Goal: Task Accomplishment & Management: Manage account settings

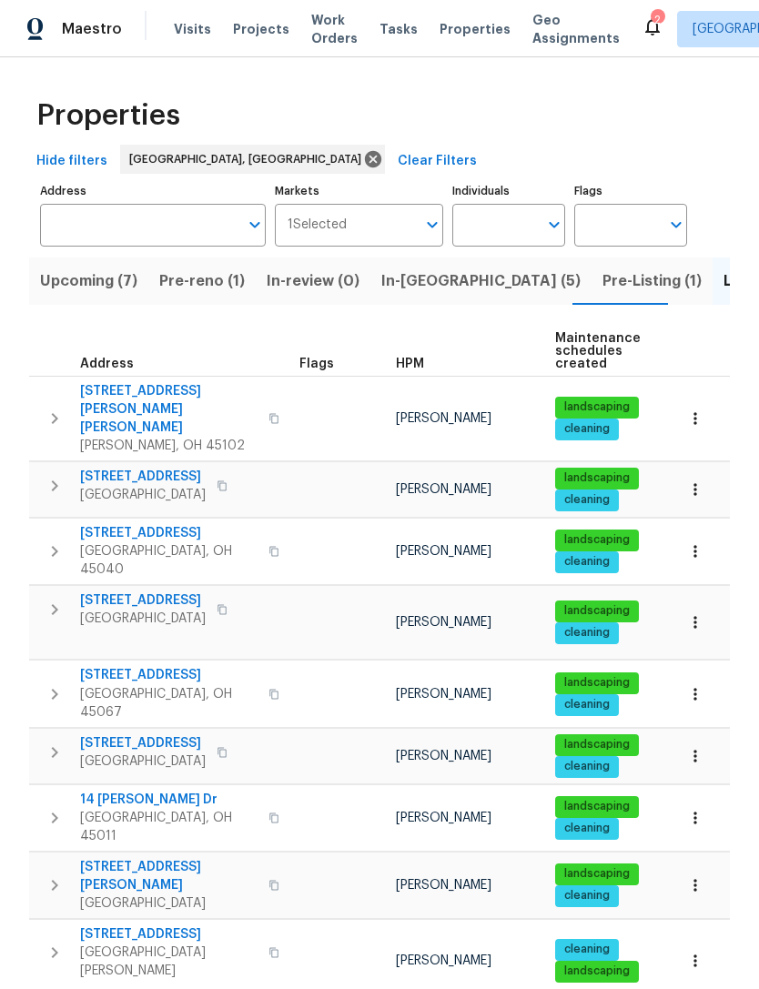
scroll to position [-1, 0]
click at [463, 12] on div "Visits Projects Work Orders Tasks Properties Geo Assignments" at bounding box center [408, 29] width 468 height 36
click at [460, 29] on span "Properties" at bounding box center [474, 29] width 71 height 18
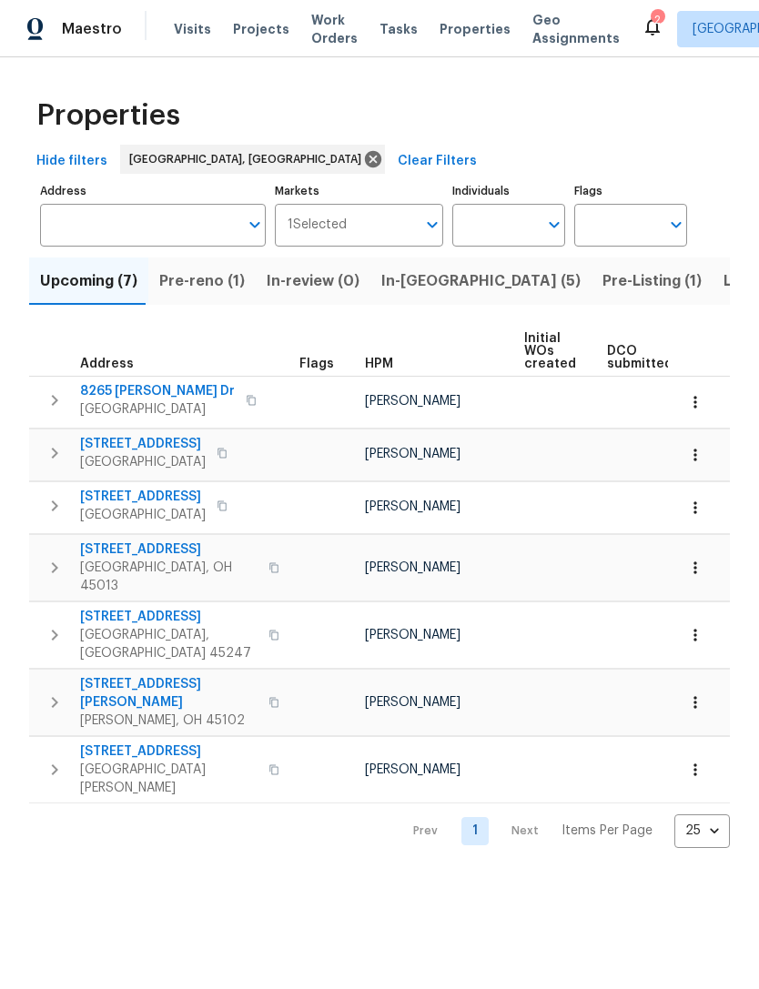
click at [158, 396] on span "8265 Haskell Dr" at bounding box center [157, 391] width 155 height 18
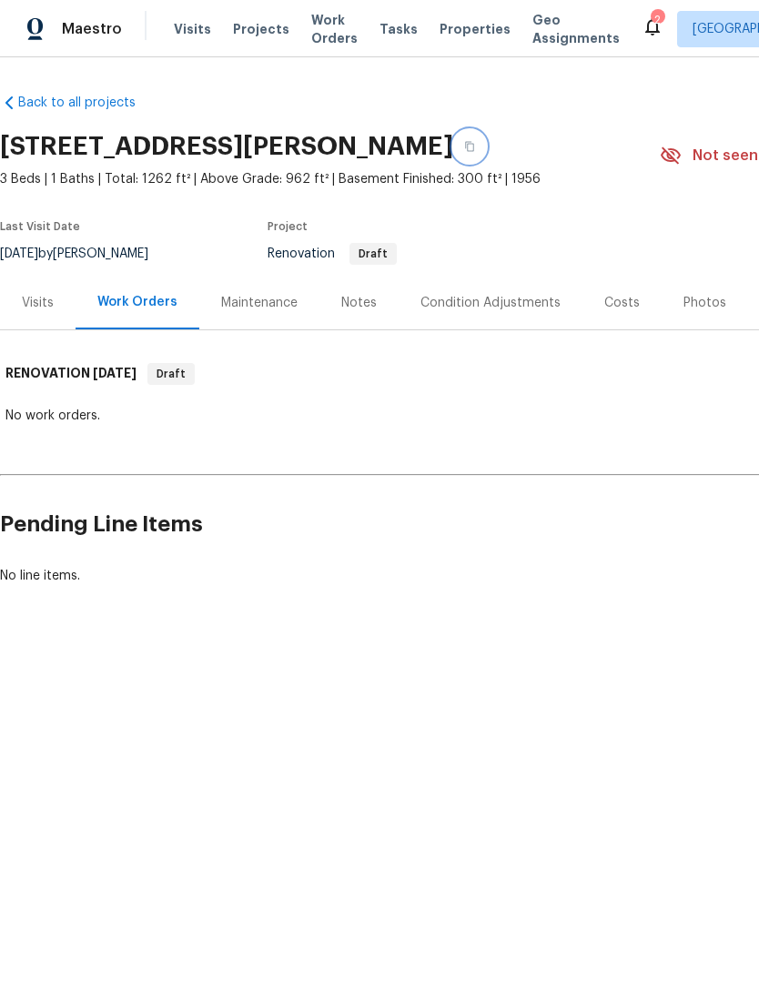
click at [486, 151] on button "button" at bounding box center [469, 146] width 33 height 33
click at [447, 29] on span "Properties" at bounding box center [474, 29] width 71 height 18
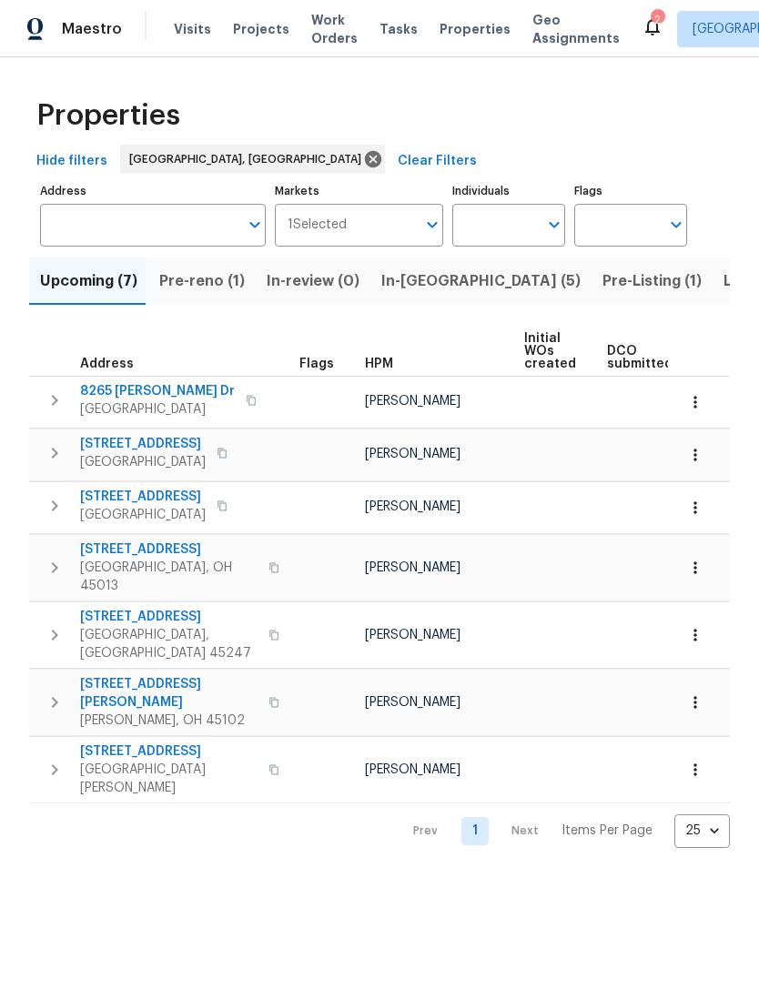
click at [442, 287] on span "In-reno (5)" at bounding box center [480, 280] width 199 height 25
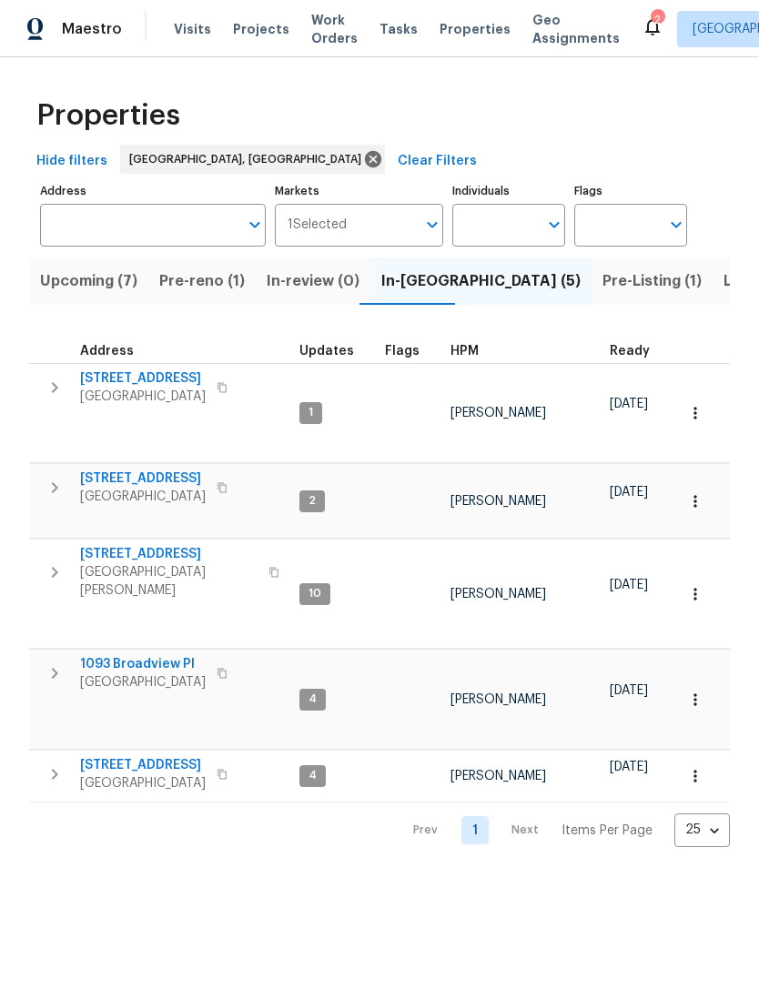
click at [136, 378] on span "1599 Tremont St" at bounding box center [143, 378] width 126 height 18
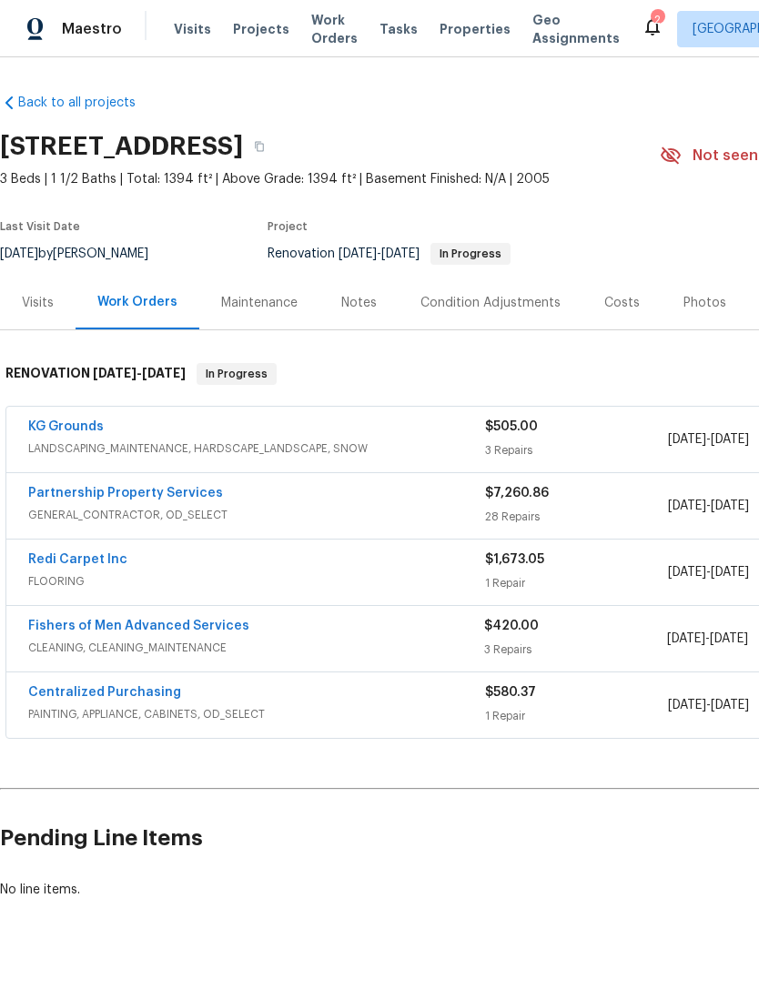
click at [71, 428] on link "KG Grounds" at bounding box center [65, 426] width 75 height 13
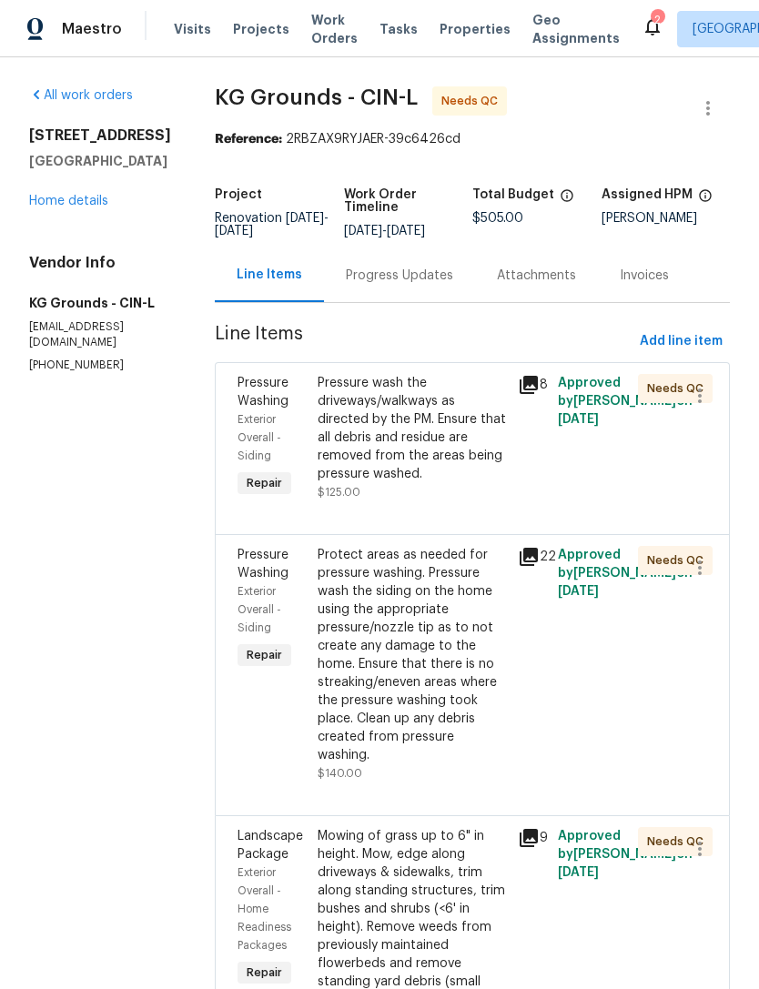
click at [477, 483] on div "Pressure wash the driveways/walkways as directed by the PM. Ensure that all deb…" at bounding box center [411, 428] width 189 height 109
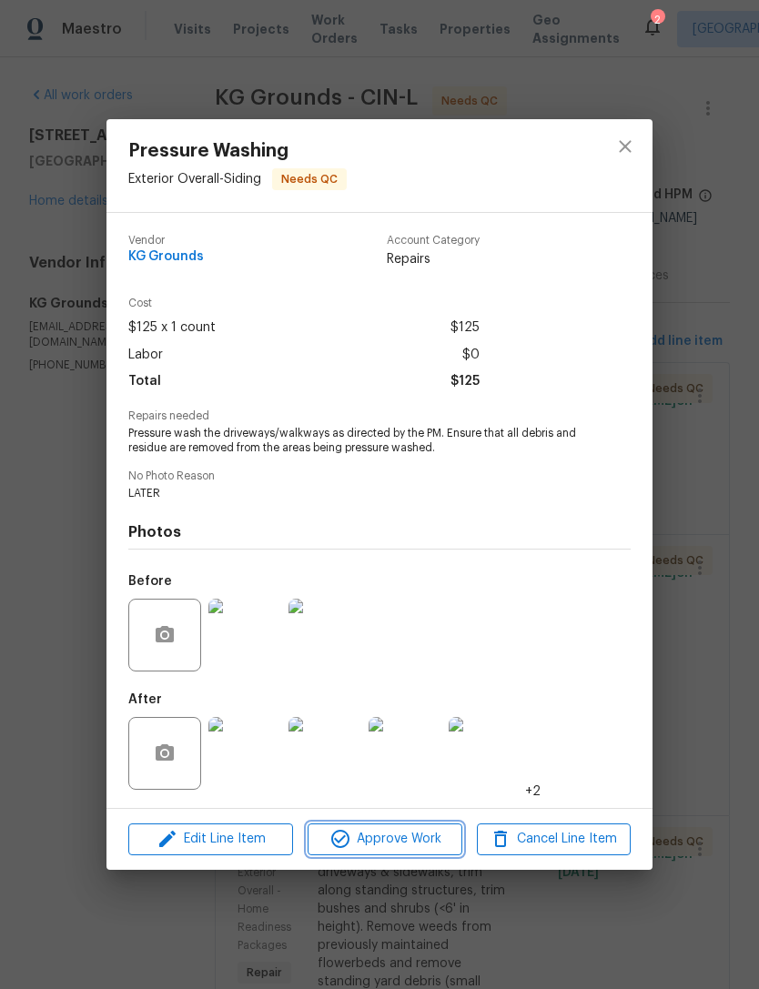
click at [374, 843] on span "Approve Work" at bounding box center [384, 839] width 143 height 23
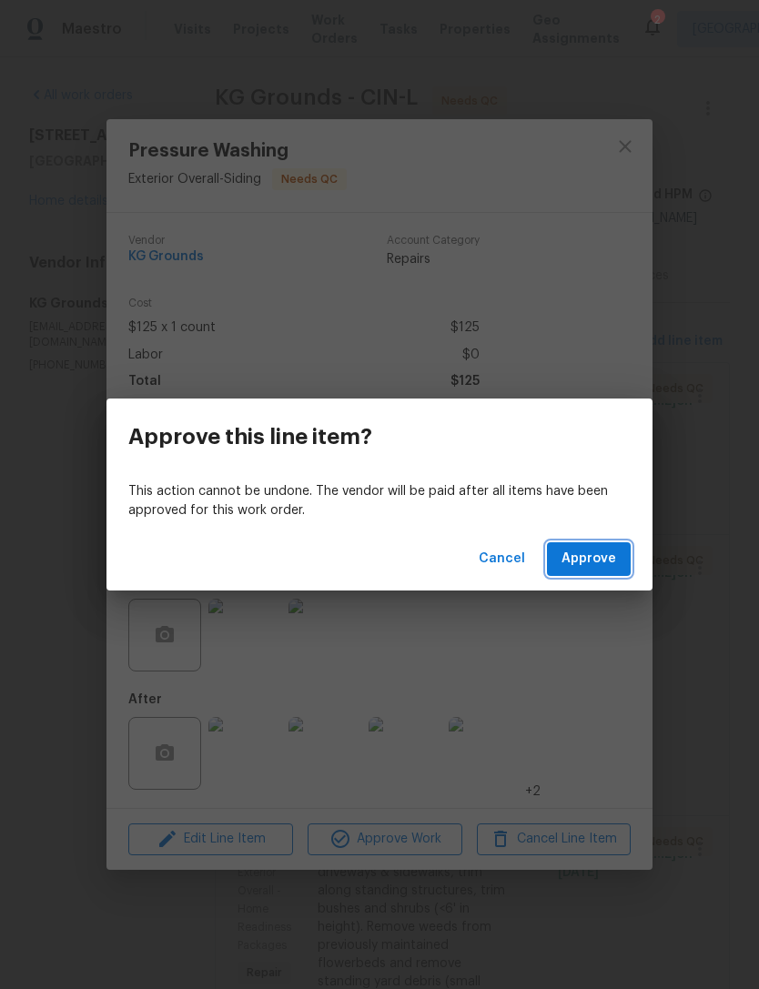
click at [597, 569] on span "Approve" at bounding box center [588, 559] width 55 height 23
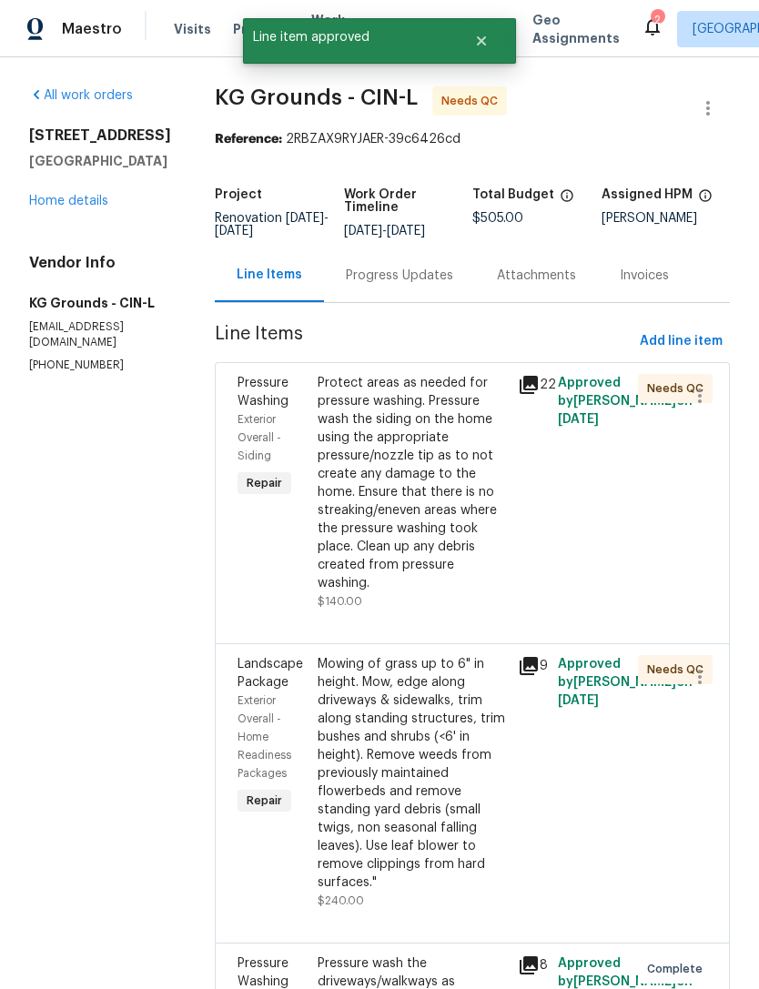
click at [427, 531] on div "Protect areas as needed for pressure washing. Pressure wash the siding on the h…" at bounding box center [411, 483] width 189 height 218
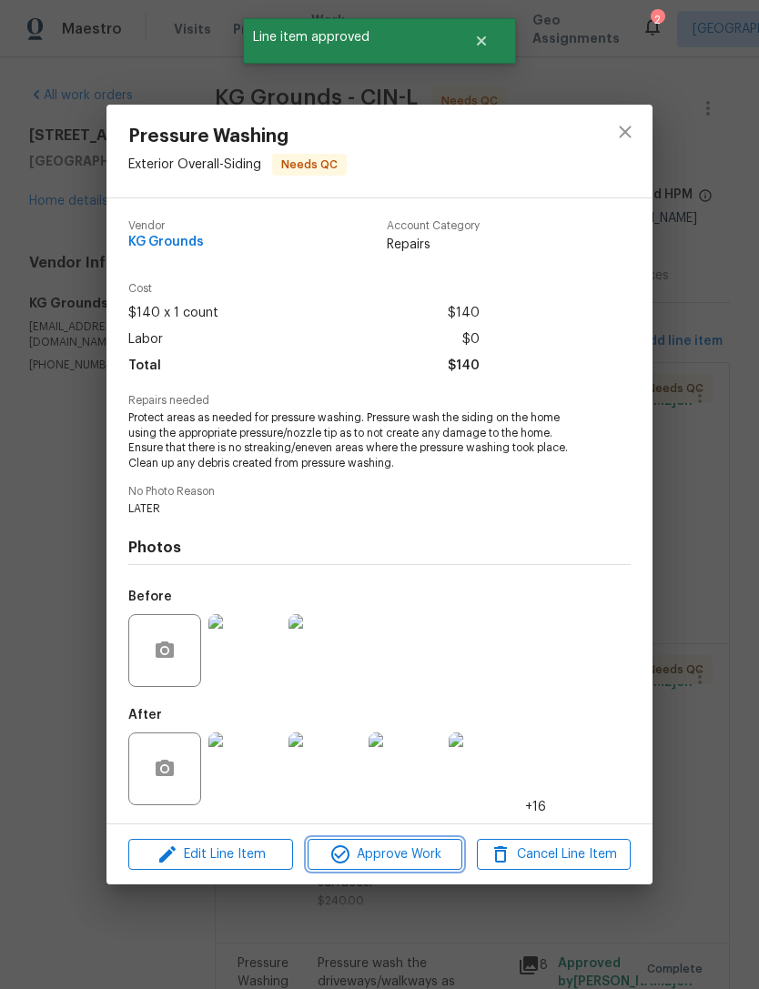
click at [391, 858] on span "Approve Work" at bounding box center [384, 854] width 143 height 23
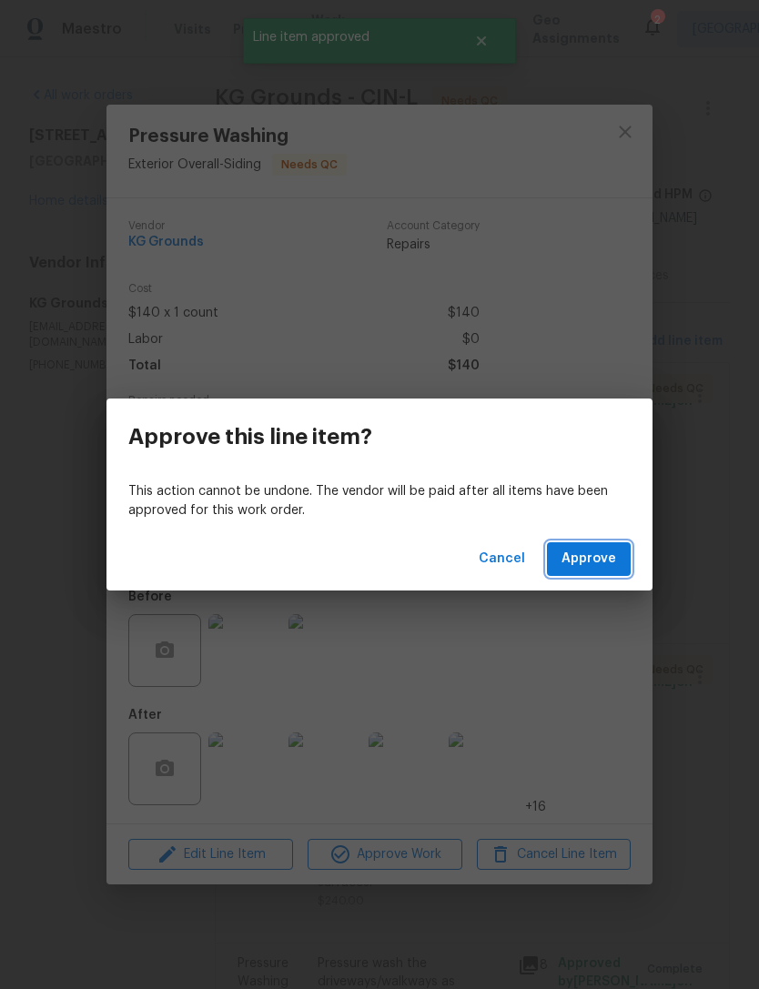
click at [605, 559] on span "Approve" at bounding box center [588, 559] width 55 height 23
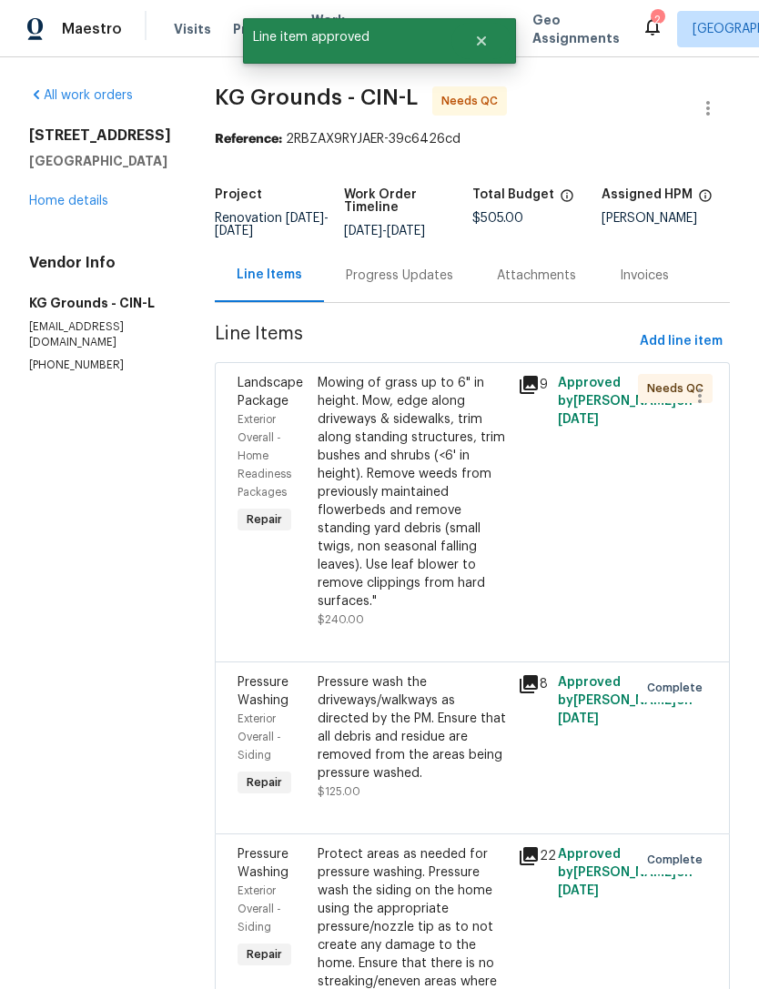
click at [445, 560] on div "Mowing of grass up to 6" in height. Mow, edge along driveways & sidewalks, trim…" at bounding box center [411, 492] width 189 height 236
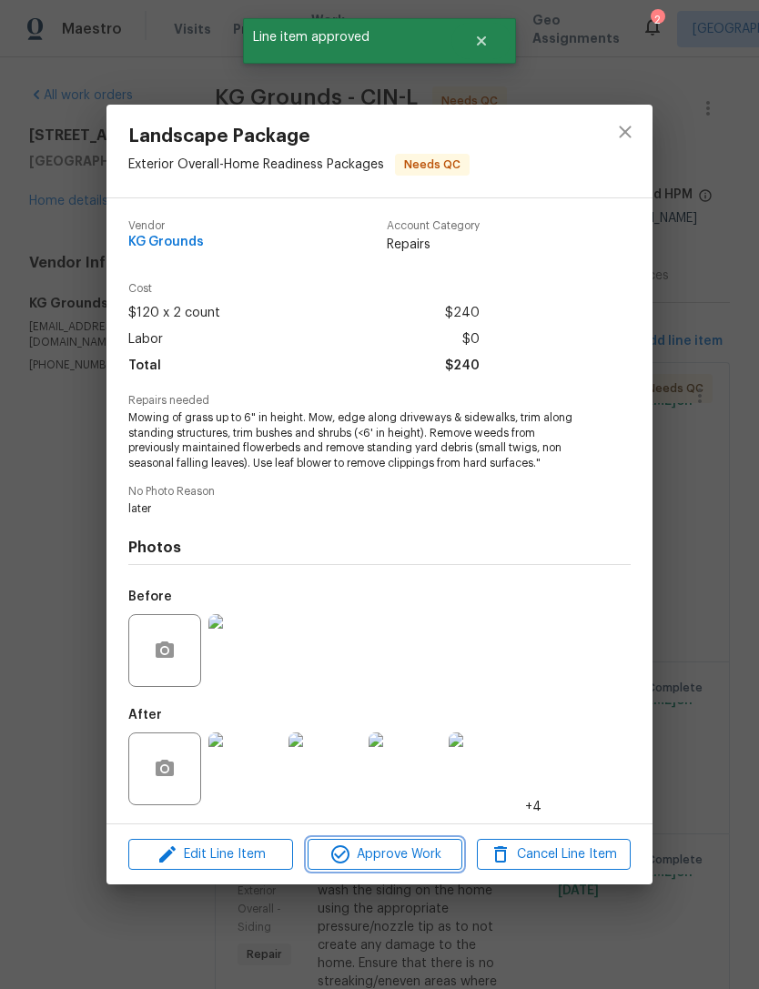
click at [412, 853] on span "Approve Work" at bounding box center [384, 854] width 143 height 23
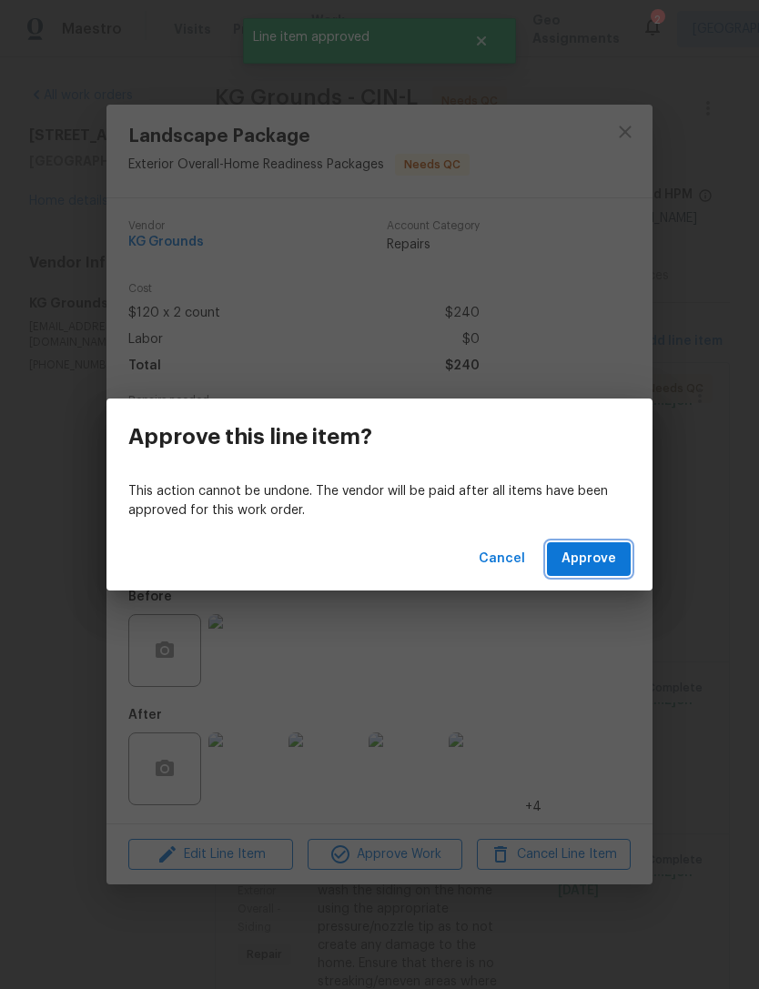
click at [622, 557] on button "Approve" at bounding box center [589, 559] width 84 height 34
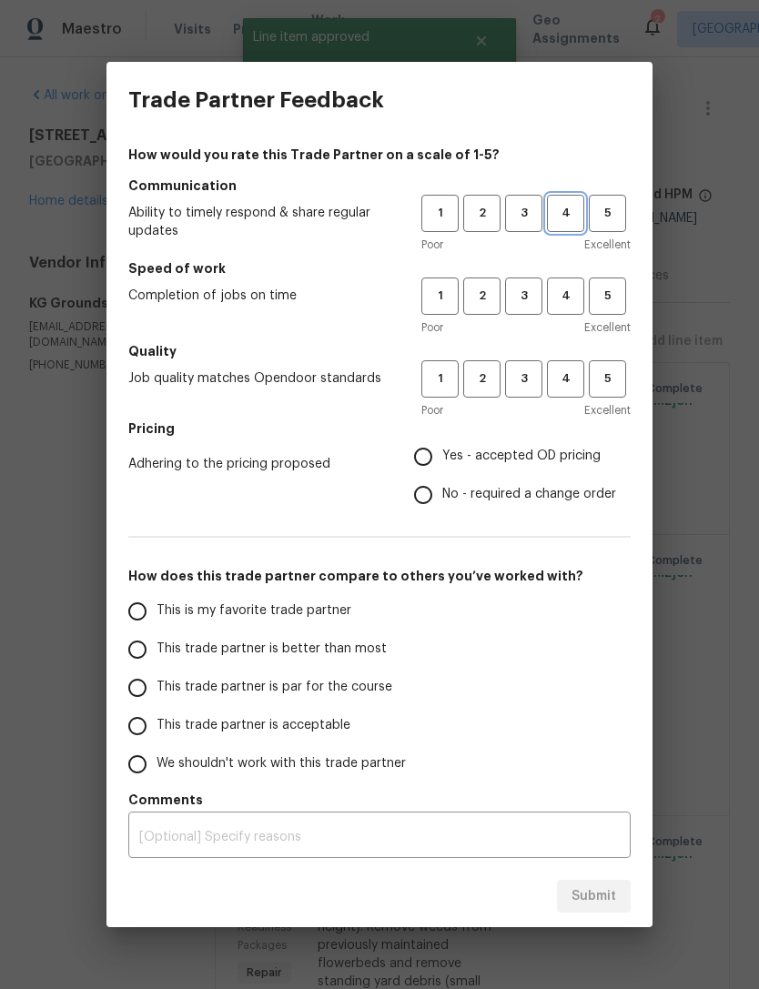
click at [568, 212] on span "4" at bounding box center [565, 213] width 34 height 21
click at [561, 314] on button "4" at bounding box center [565, 295] width 37 height 37
click at [570, 384] on span "4" at bounding box center [565, 378] width 34 height 21
click at [497, 447] on span "Yes - accepted OD pricing" at bounding box center [521, 456] width 158 height 19
click at [442, 447] on input "Yes - accepted OD pricing" at bounding box center [423, 456] width 38 height 38
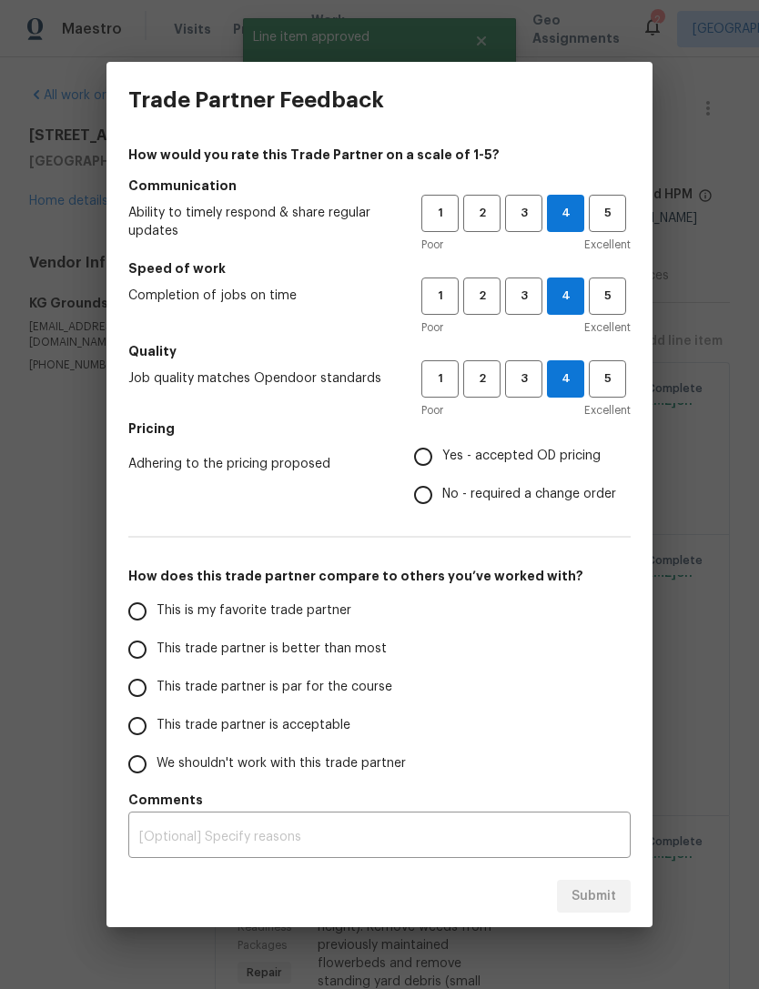
radio input "true"
click at [124, 599] on input "This is my favorite trade partner" at bounding box center [137, 611] width 38 height 38
click at [597, 897] on span "Submit" at bounding box center [593, 896] width 45 height 23
radio input "true"
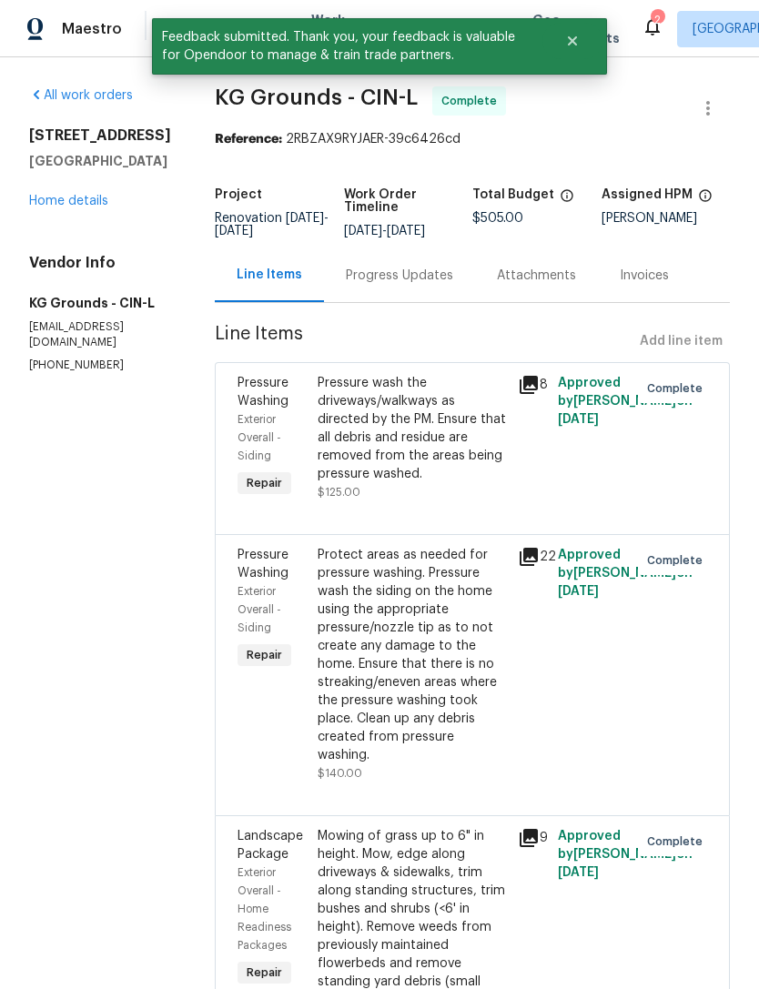
click at [107, 206] on link "Home details" at bounding box center [68, 201] width 79 height 13
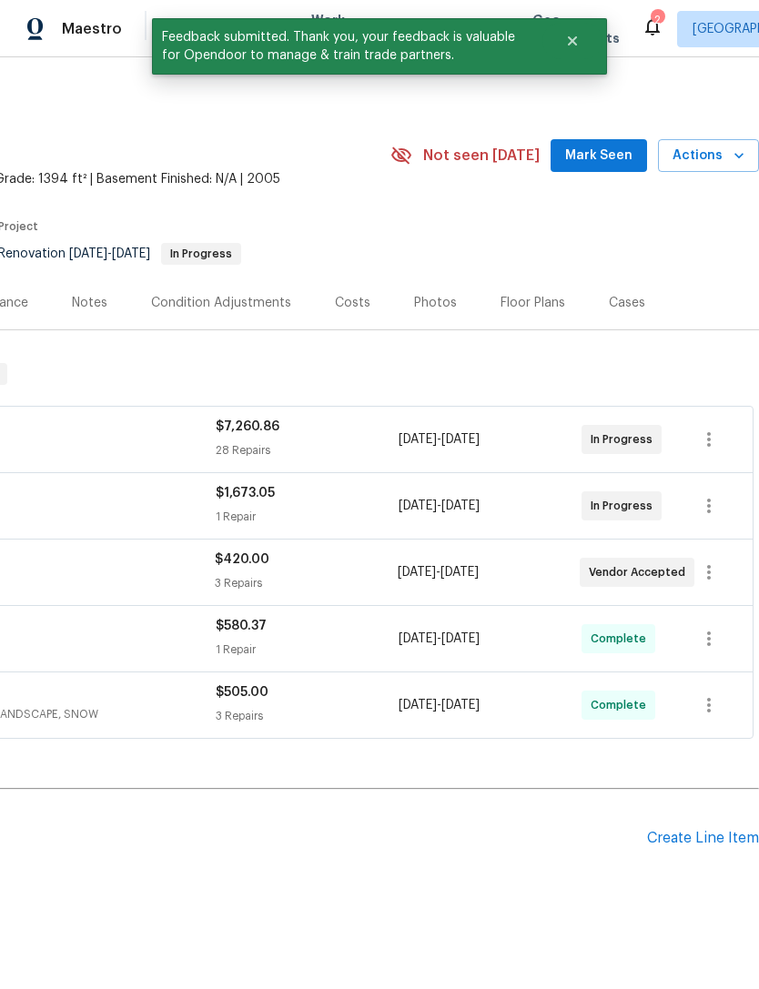
scroll to position [0, 269]
click at [709, 510] on icon "button" at bounding box center [709, 505] width 4 height 15
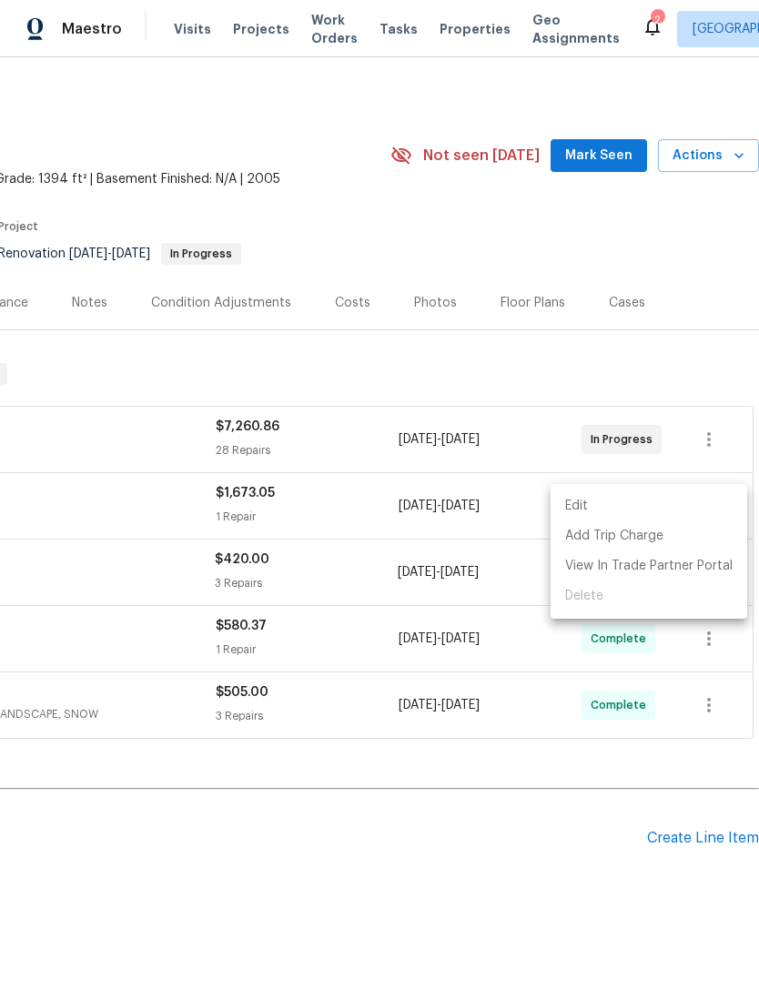
click at [636, 514] on li "Edit" at bounding box center [648, 506] width 196 height 30
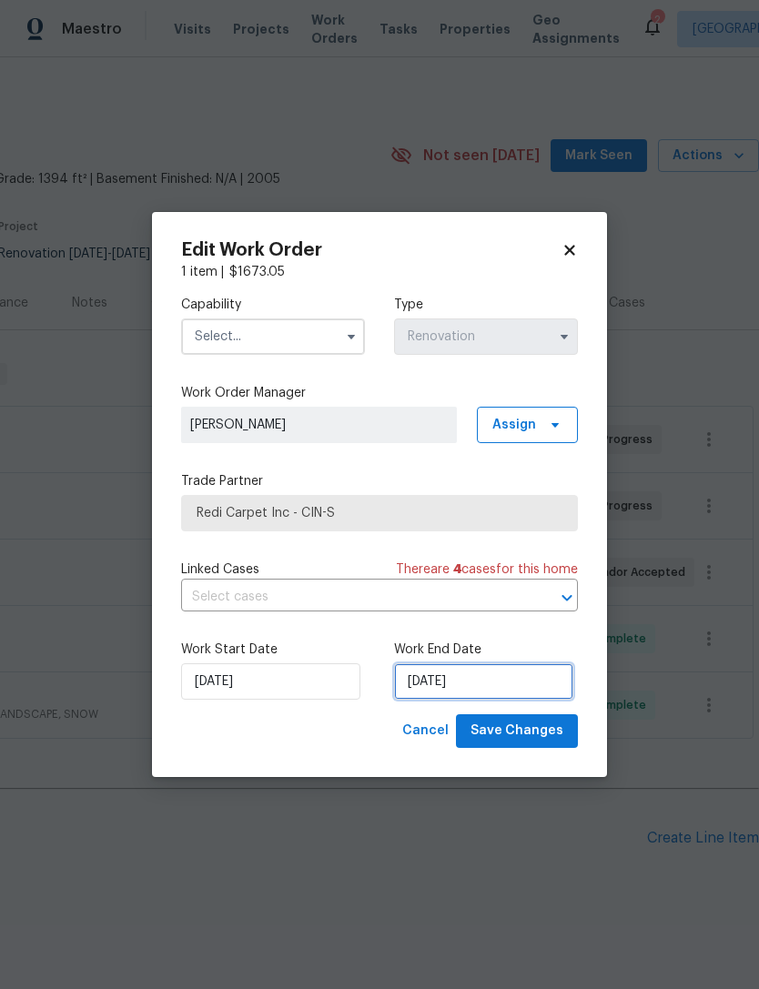
click at [457, 676] on input "[DATE]" at bounding box center [483, 681] width 179 height 36
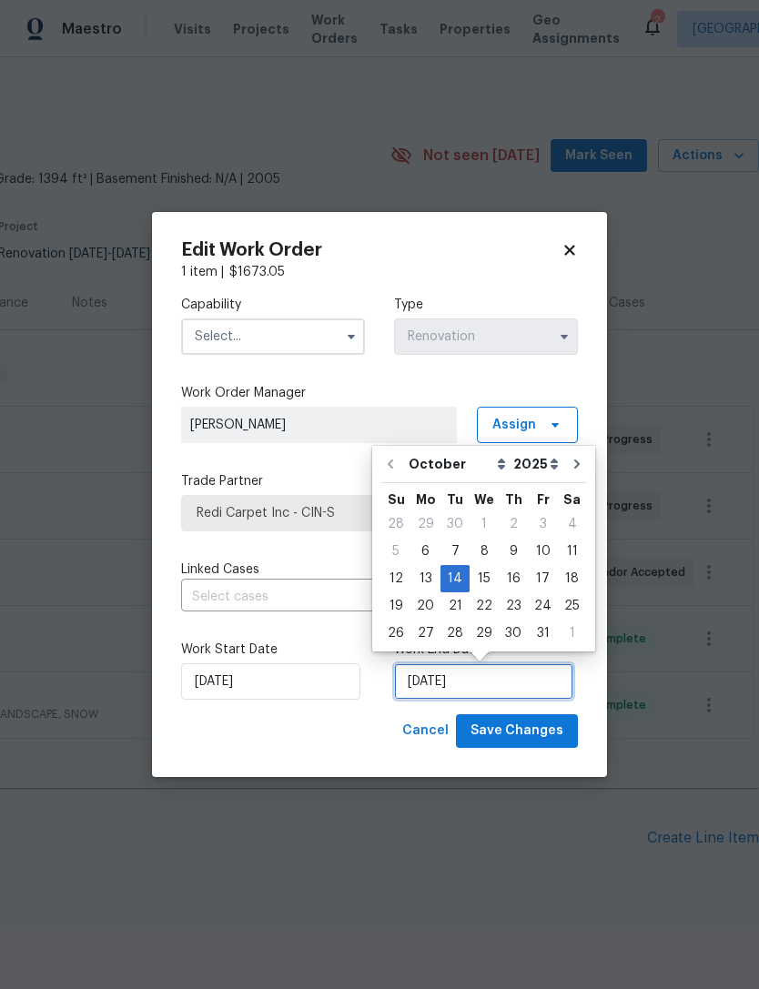
scroll to position [33, 0]
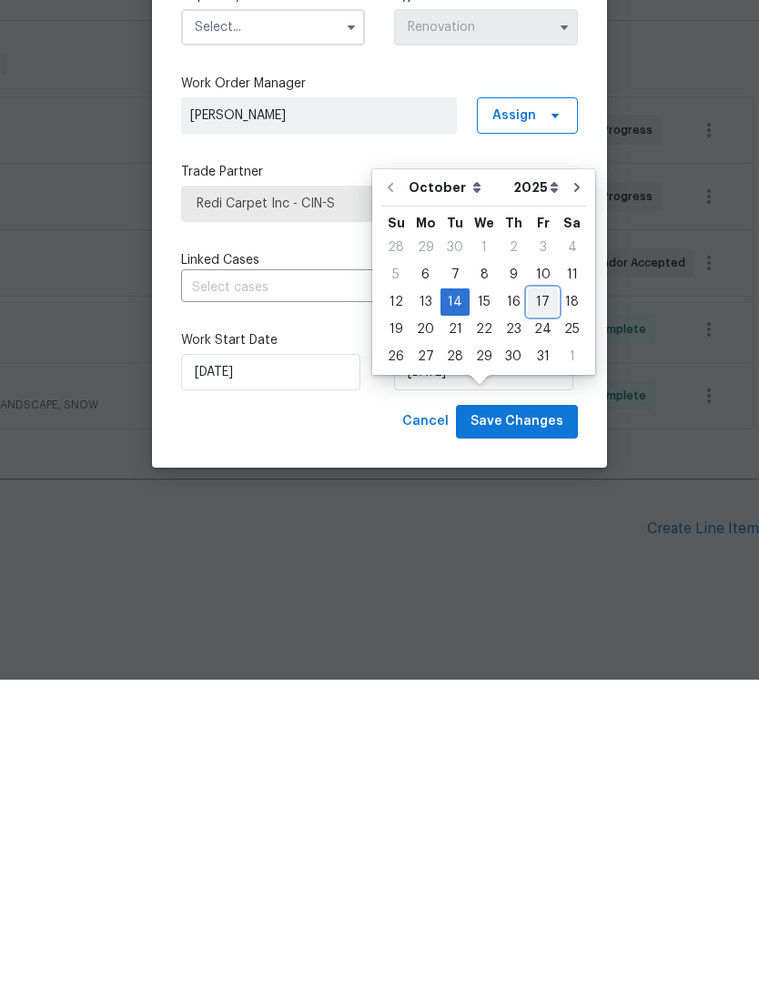
click at [543, 598] on div "17" at bounding box center [543, 610] width 30 height 25
type input "[DATE]"
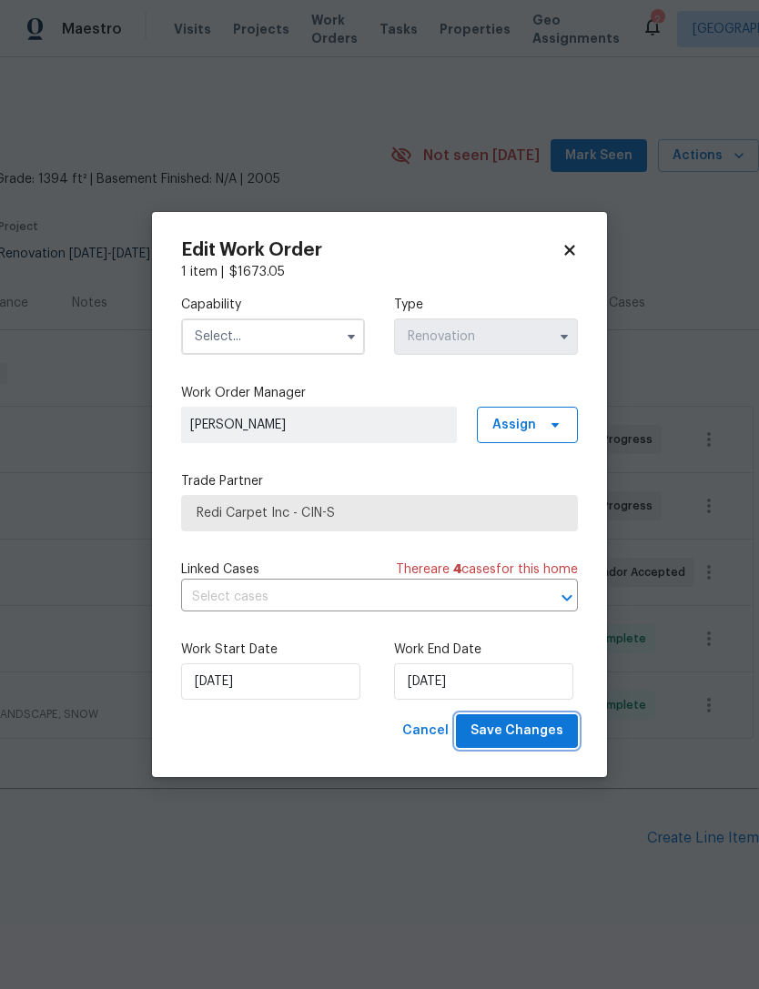
click at [539, 728] on span "Save Changes" at bounding box center [516, 730] width 93 height 23
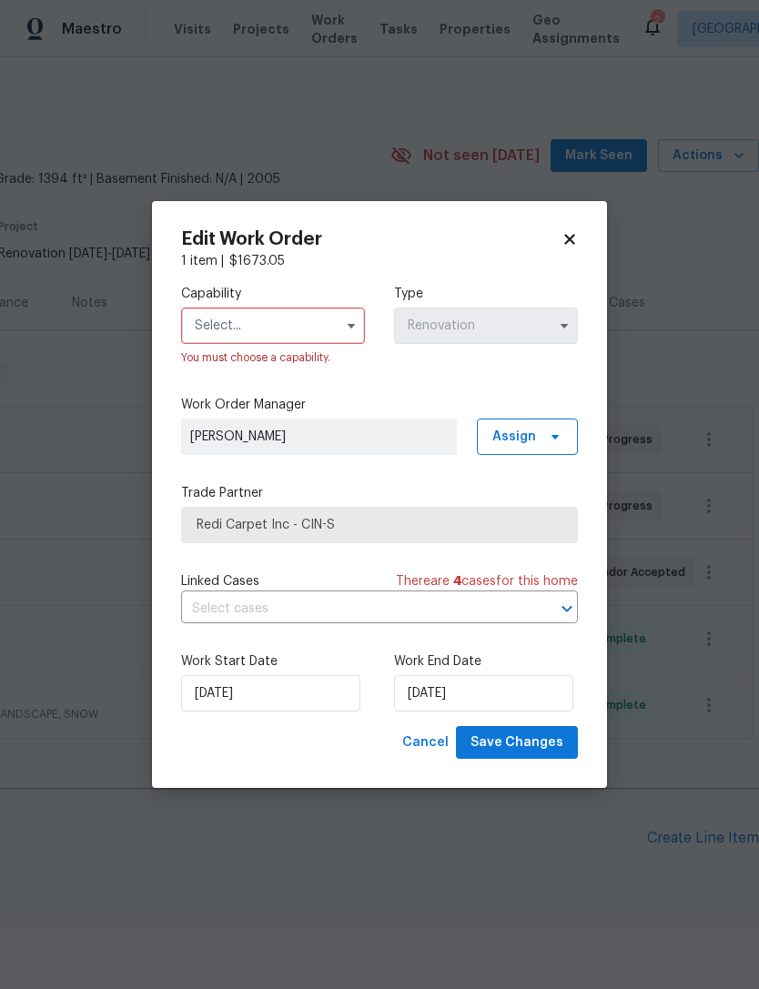
click at [317, 322] on input "text" at bounding box center [273, 325] width 184 height 36
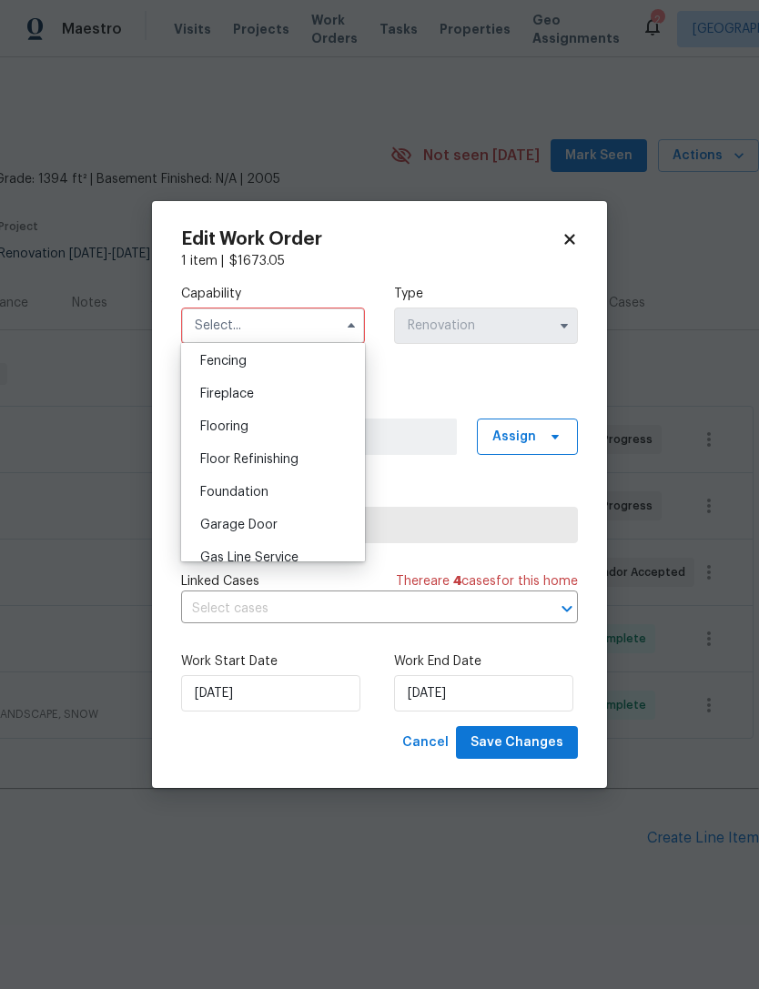
scroll to position [642, 0]
click at [269, 427] on div "Flooring" at bounding box center [273, 427] width 175 height 33
type input "Flooring"
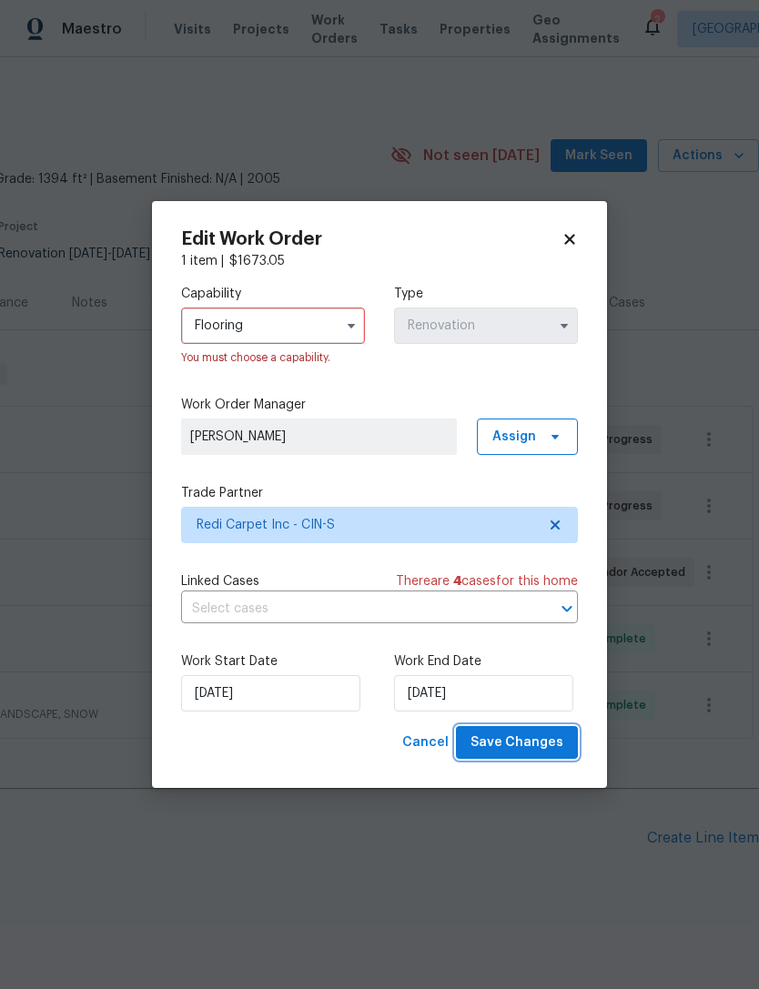
click at [540, 741] on span "Save Changes" at bounding box center [516, 742] width 93 height 23
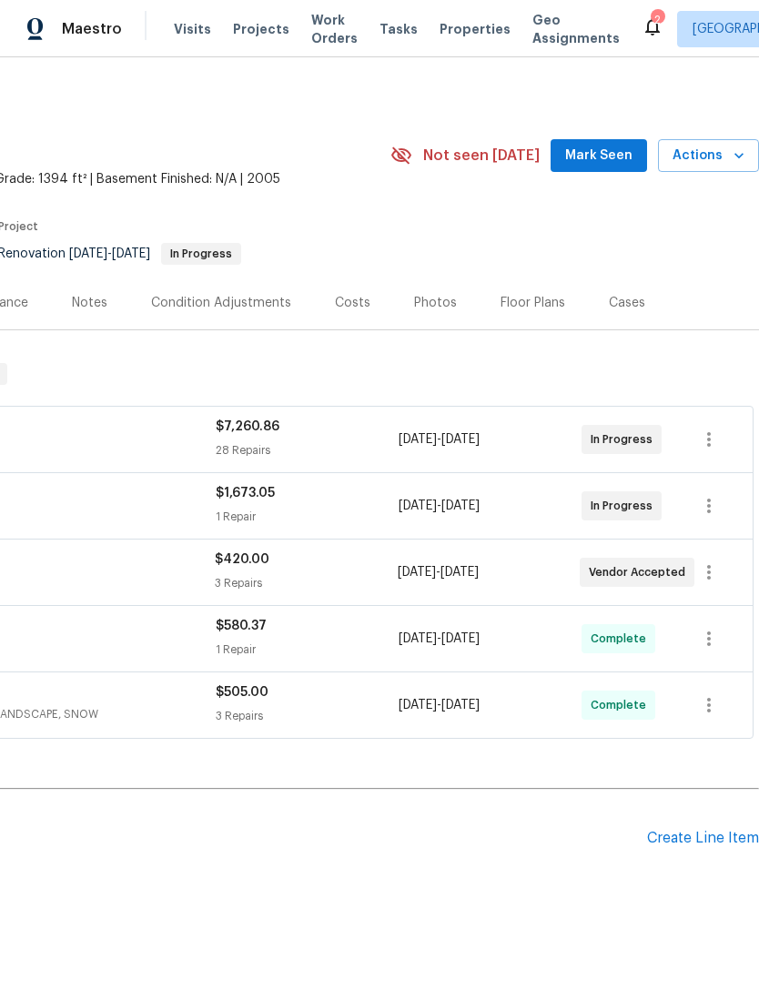
scroll to position [0, 269]
click at [706, 578] on icon "button" at bounding box center [709, 572] width 22 height 22
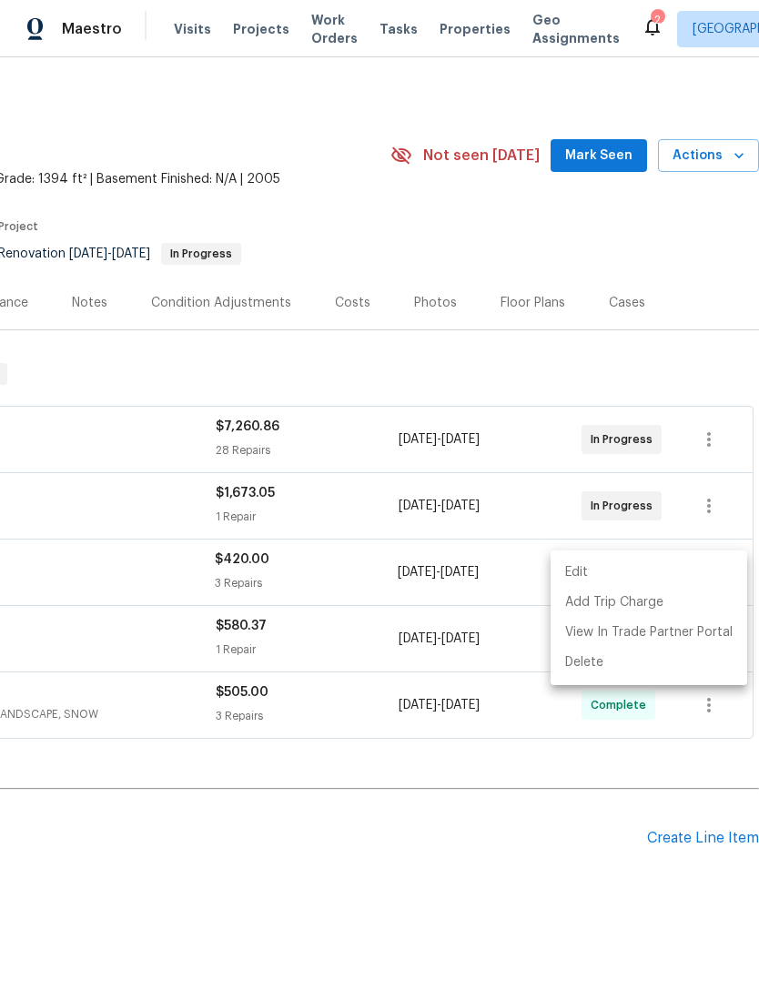
click at [651, 570] on li "Edit" at bounding box center [648, 573] width 196 height 30
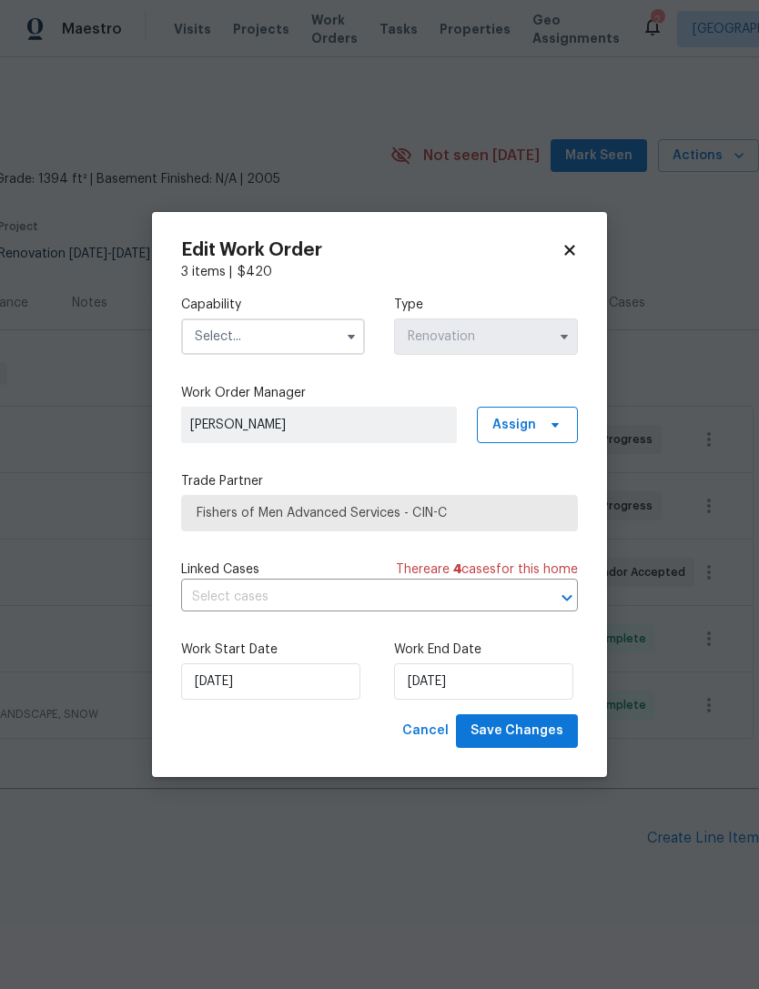
click at [296, 347] on input "text" at bounding box center [273, 336] width 184 height 36
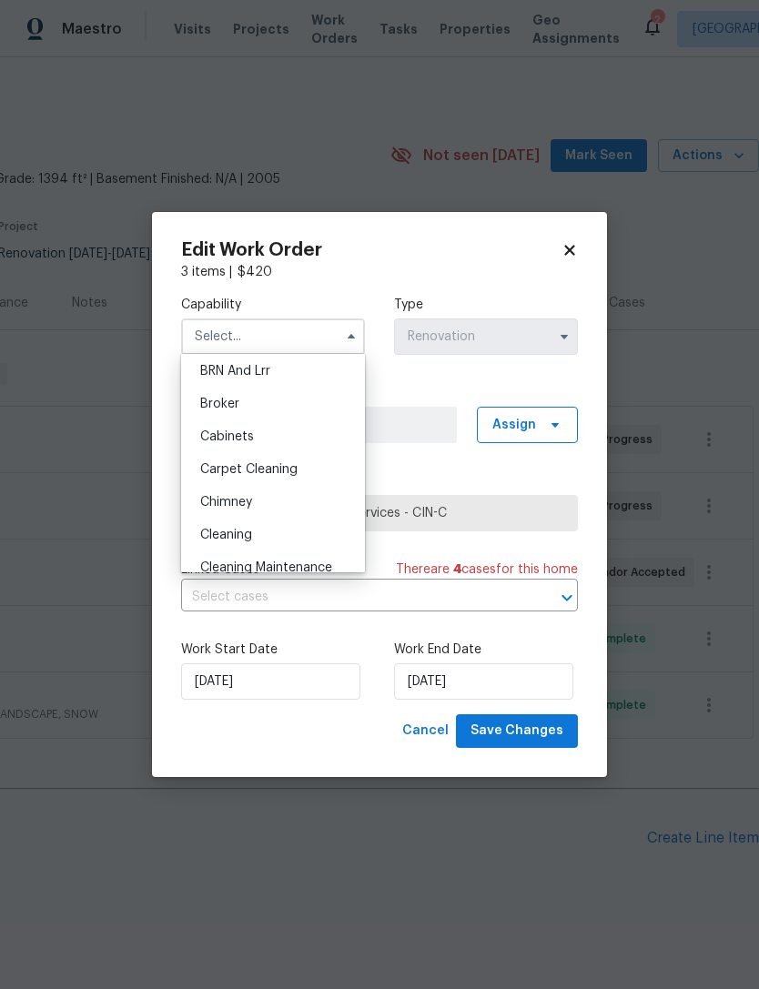
scroll to position [106, 0]
click at [261, 537] on div "Cleaning" at bounding box center [273, 530] width 175 height 33
type input "Cleaning"
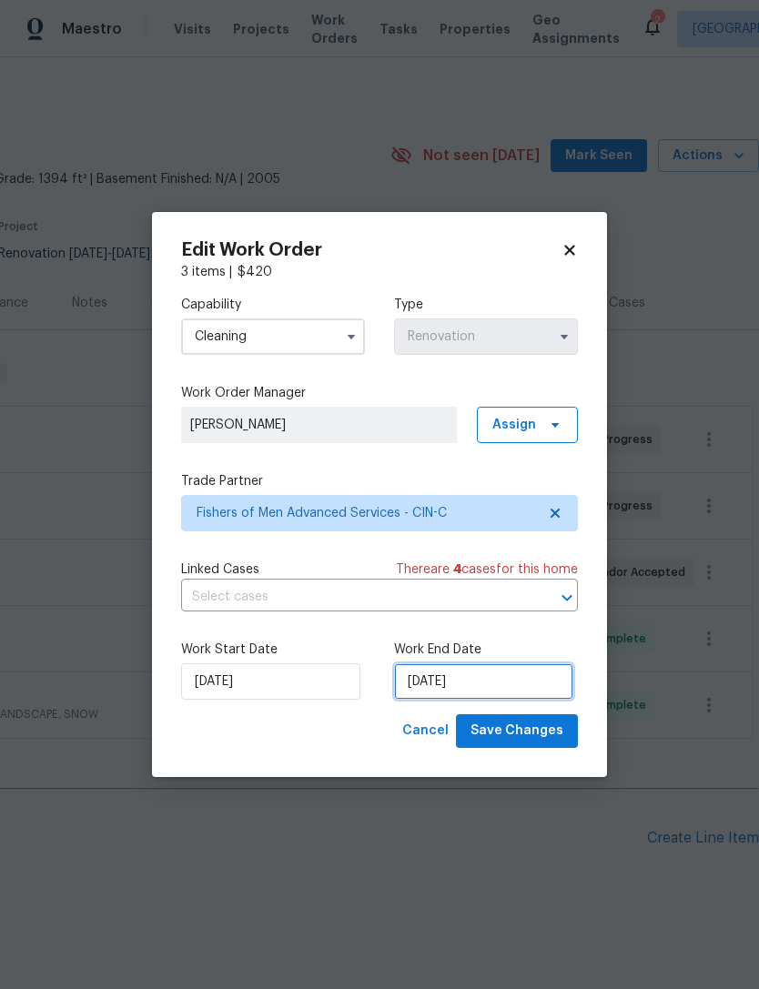
click at [468, 681] on input "[DATE]" at bounding box center [483, 681] width 179 height 36
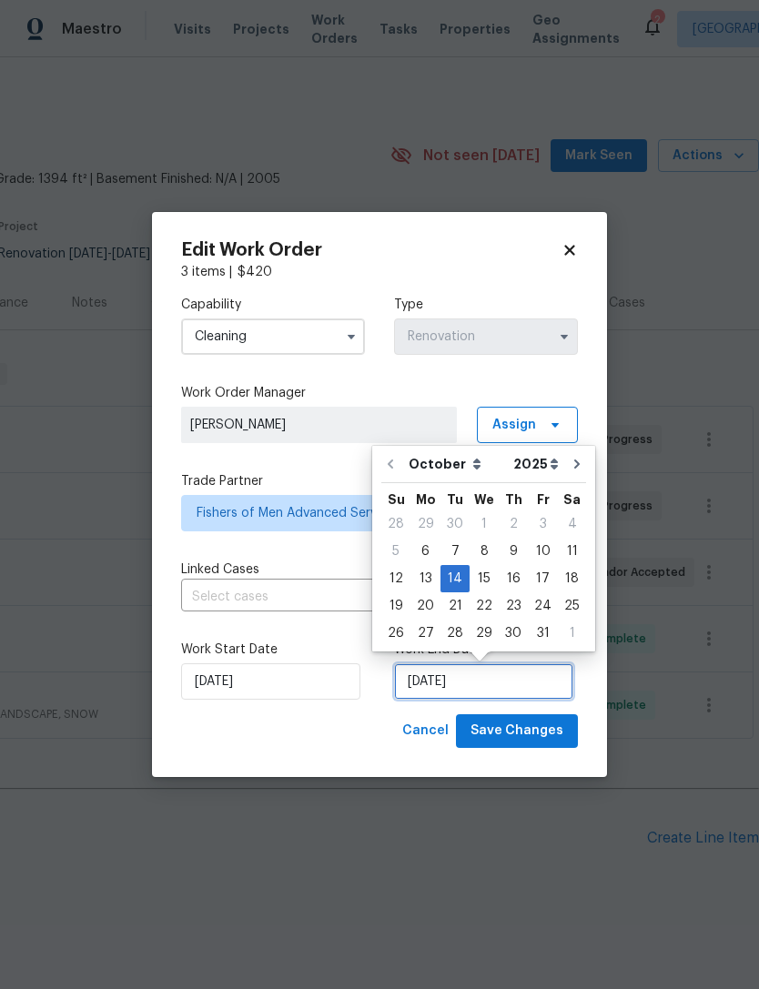
scroll to position [33, 0]
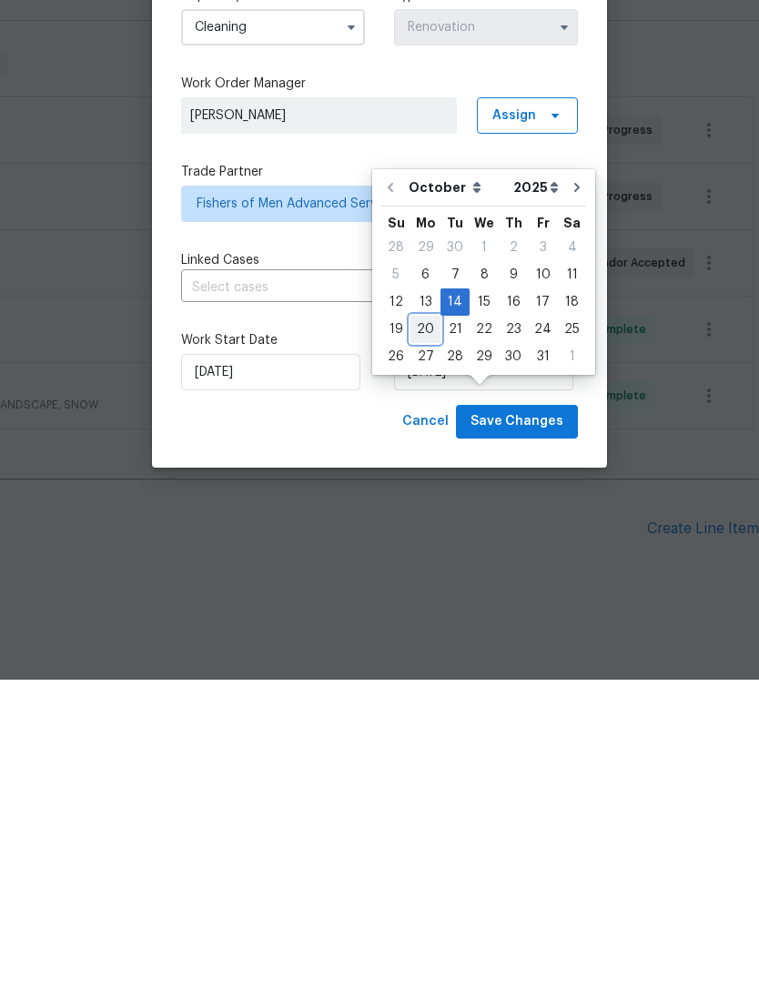
click at [435, 626] on div "20" at bounding box center [425, 638] width 30 height 25
type input "[DATE]"
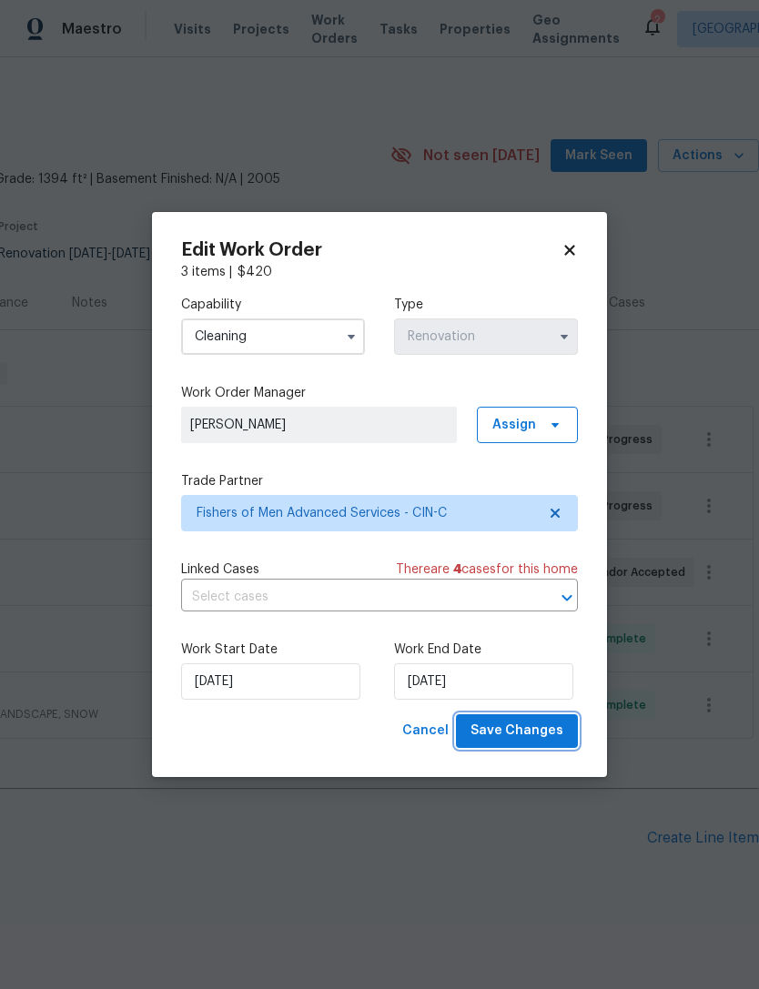
click at [538, 724] on span "Save Changes" at bounding box center [516, 730] width 93 height 23
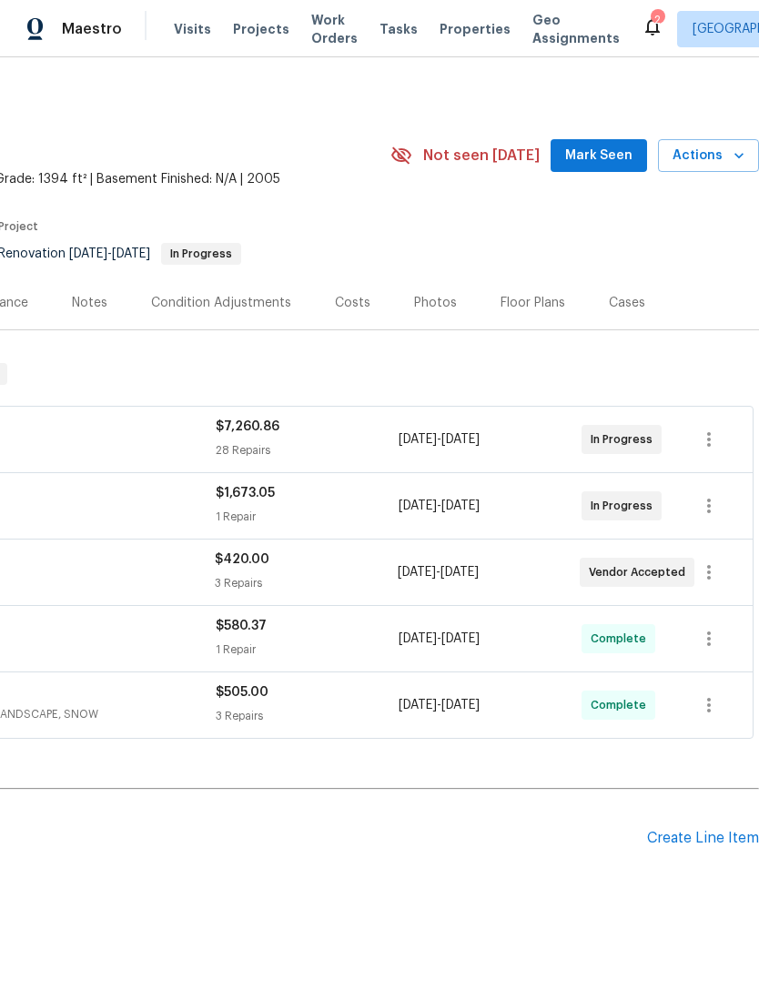
scroll to position [0, 269]
click at [719, 428] on icon "button" at bounding box center [709, 439] width 22 height 22
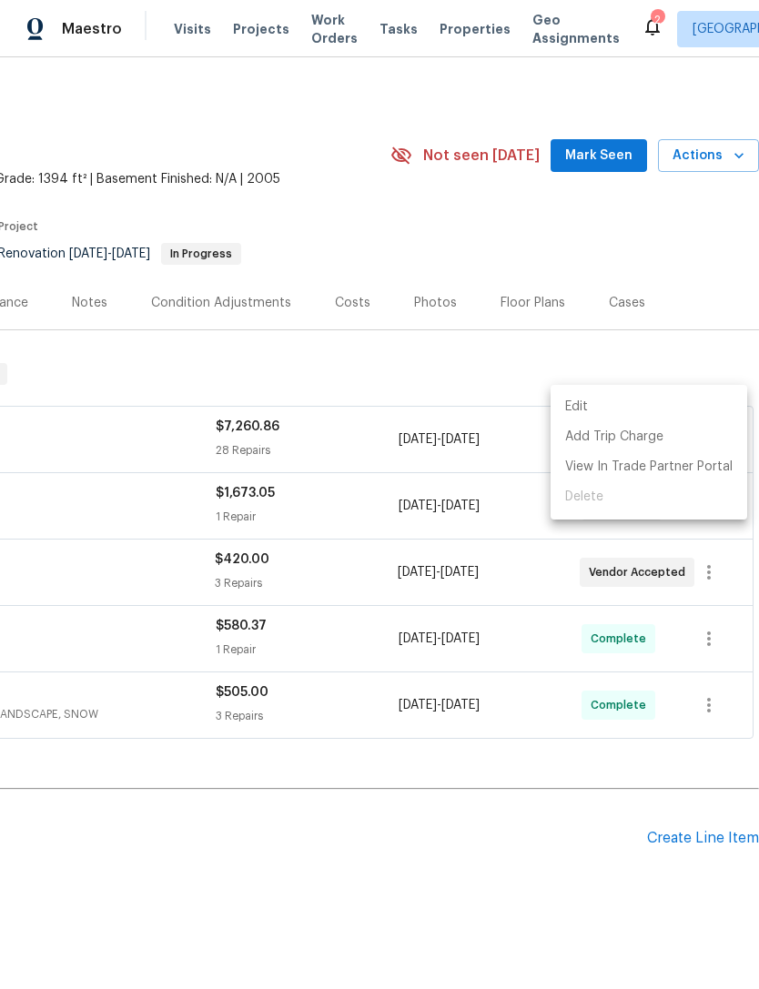
click at [632, 418] on li "Edit" at bounding box center [648, 407] width 196 height 30
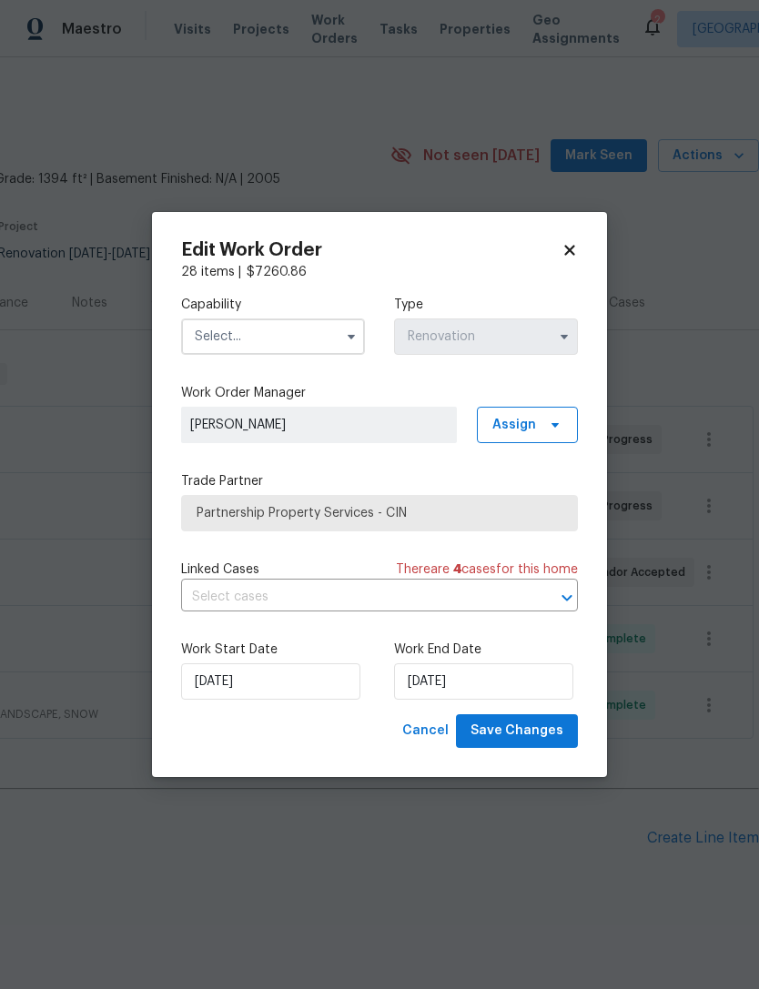
click at [308, 342] on input "text" at bounding box center [273, 336] width 184 height 36
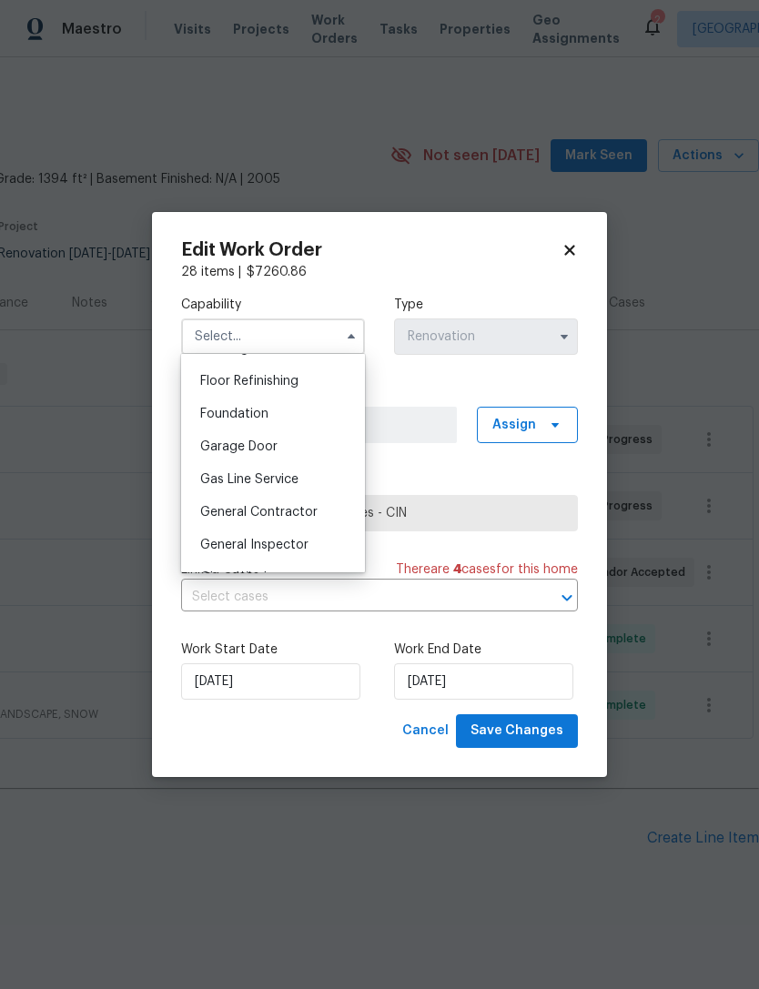
scroll to position [754, 0]
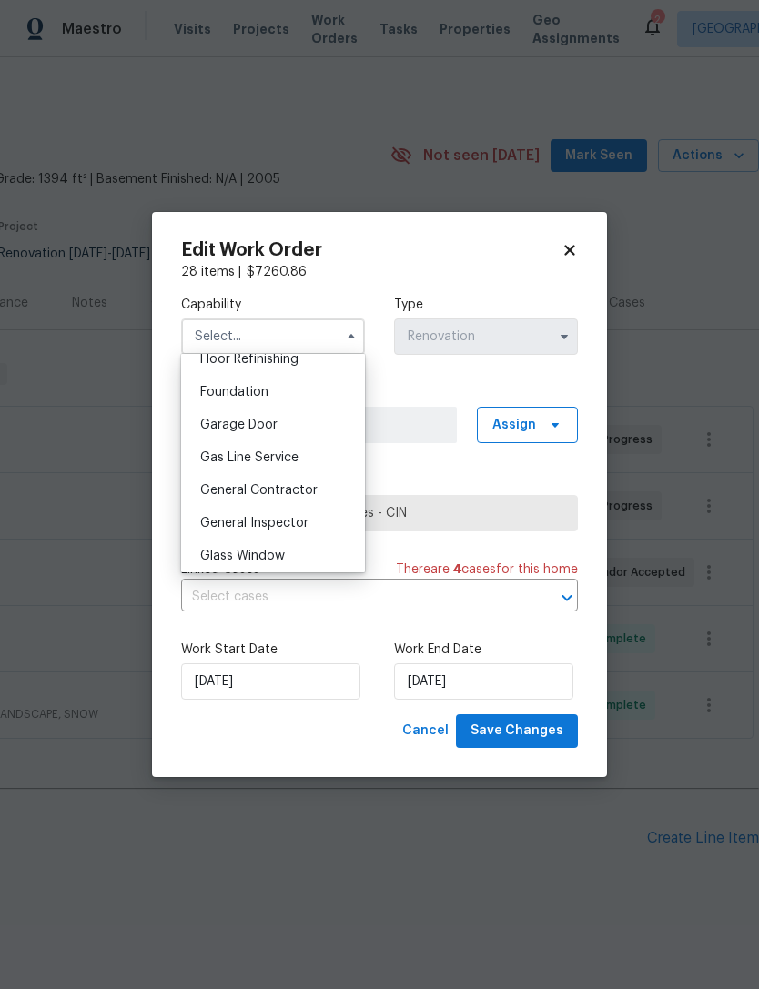
click at [314, 498] on div "General Contractor" at bounding box center [273, 490] width 175 height 33
type input "General Contractor"
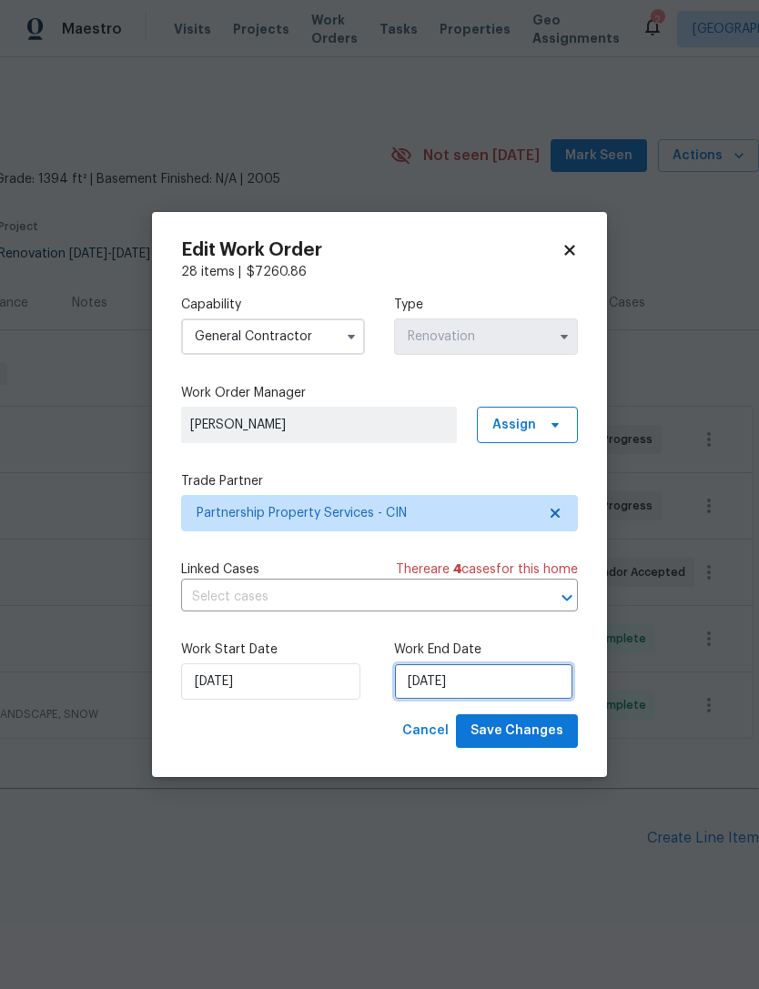
click at [466, 687] on input "[DATE]" at bounding box center [483, 681] width 179 height 36
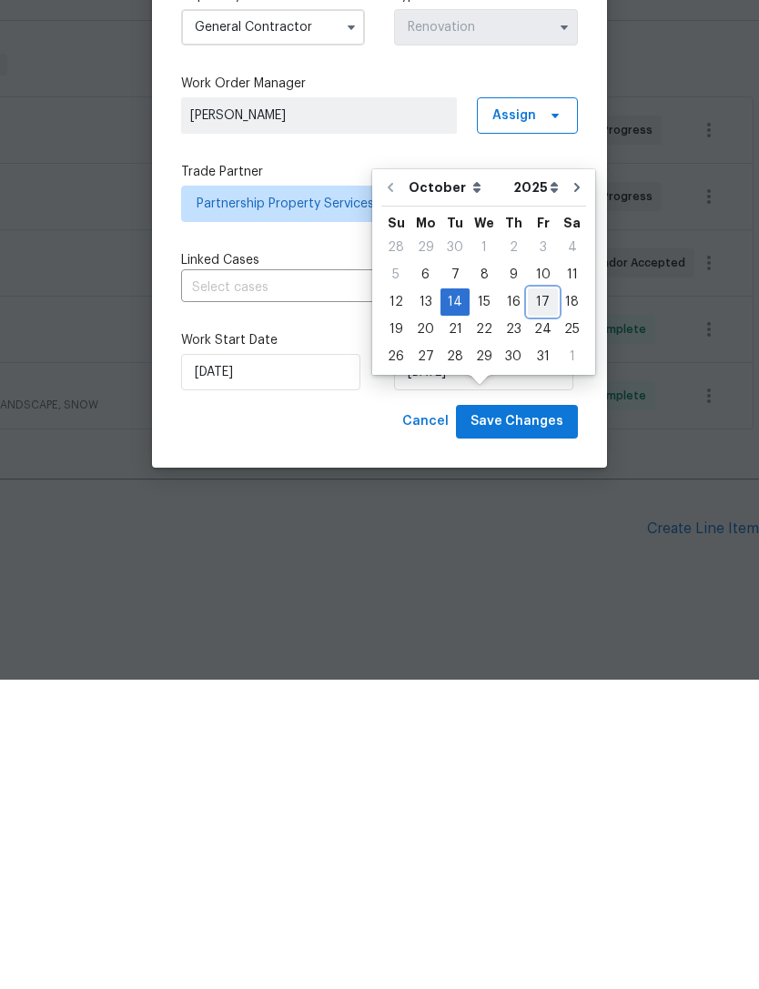
click at [543, 598] on div "17" at bounding box center [543, 610] width 30 height 25
type input "[DATE]"
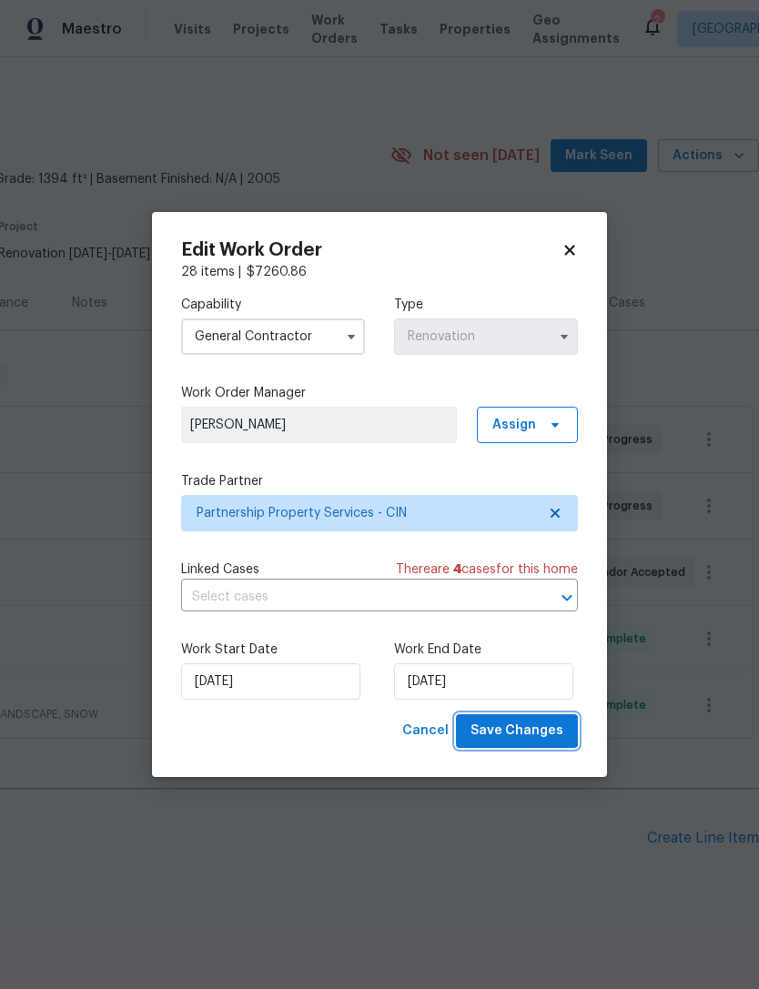
click at [535, 732] on span "Save Changes" at bounding box center [516, 730] width 93 height 23
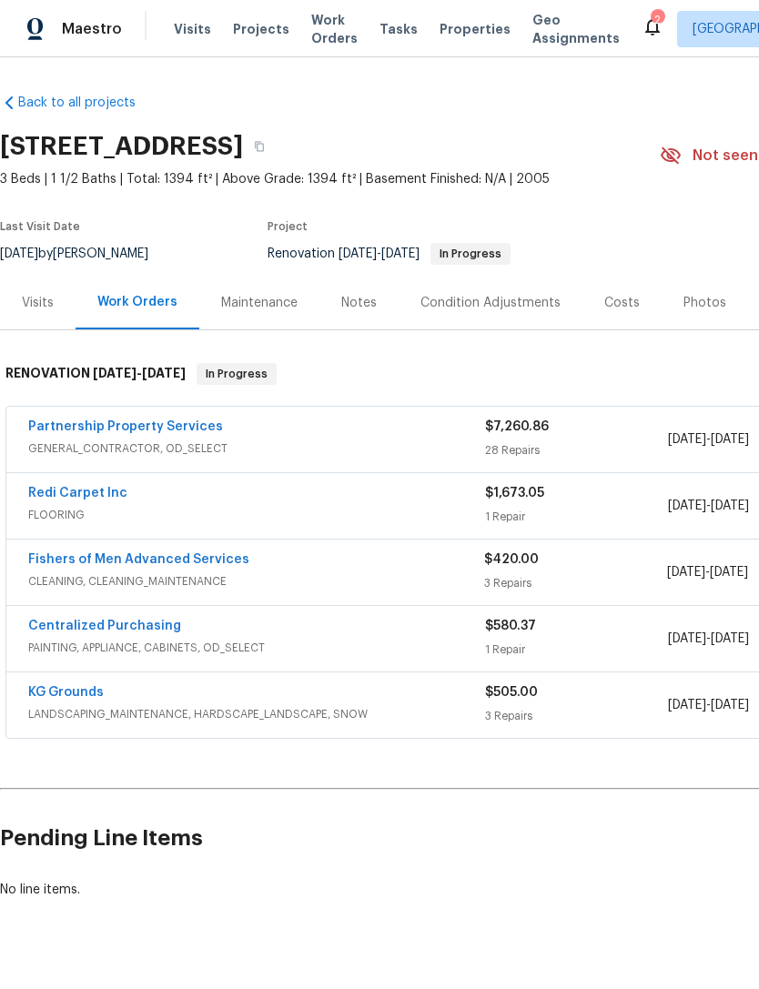
click at [263, 30] on span "Projects" at bounding box center [261, 29] width 56 height 18
